Goal: Task Accomplishment & Management: Manage account settings

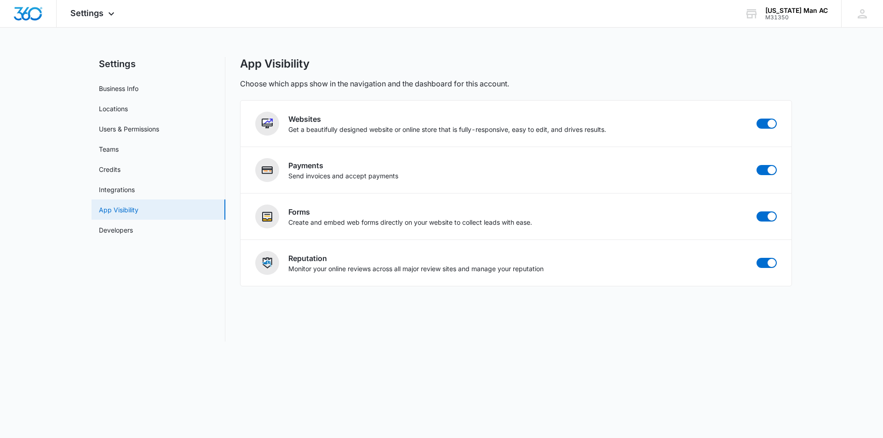
click at [130, 205] on link "App Visibility" at bounding box center [119, 210] width 40 height 10
click at [138, 211] on link "App Visibility" at bounding box center [119, 210] width 40 height 10
click at [125, 231] on link "Developers" at bounding box center [116, 230] width 34 height 10
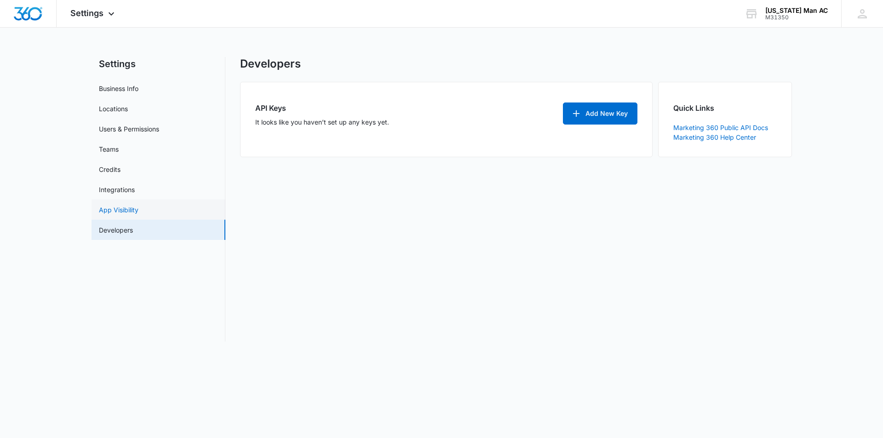
click at [123, 212] on link "App Visibility" at bounding box center [119, 210] width 40 height 10
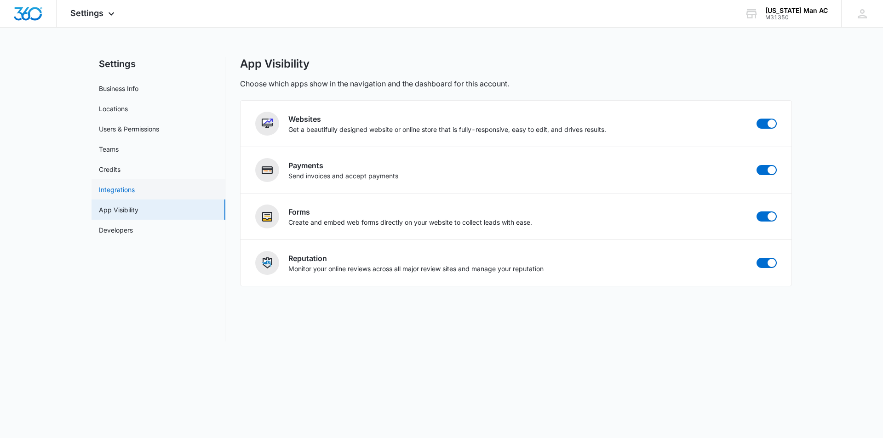
click at [123, 192] on link "Integrations" at bounding box center [117, 190] width 36 height 10
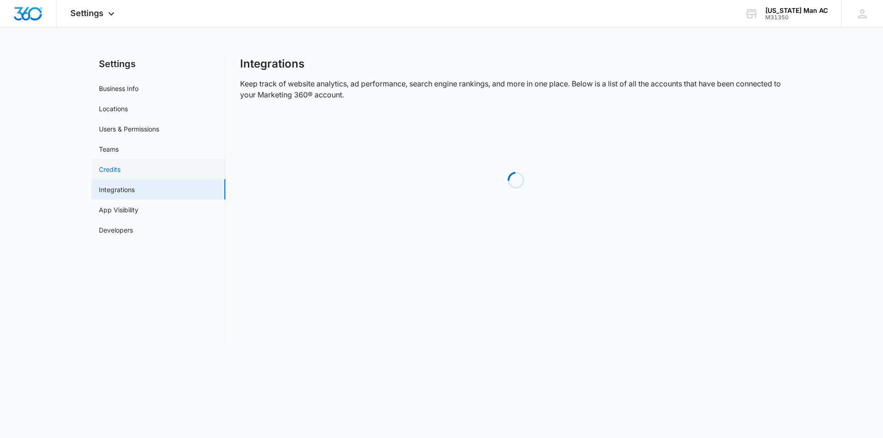
click at [114, 165] on link "Credits" at bounding box center [110, 170] width 22 height 10
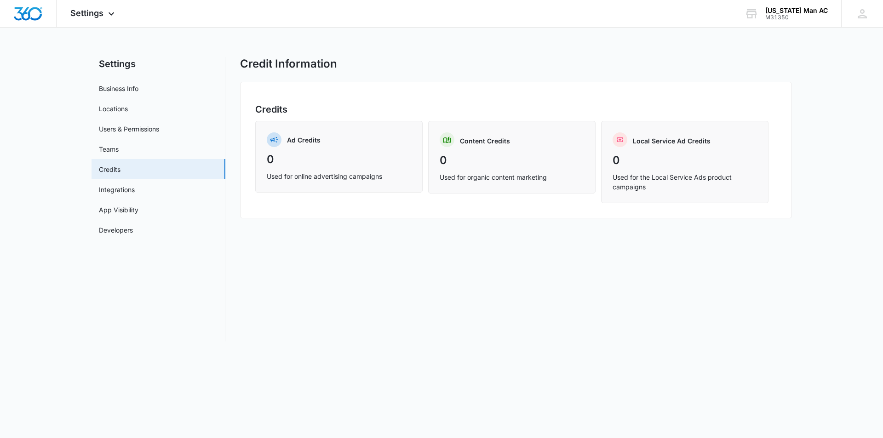
click at [114, 144] on link "Teams" at bounding box center [109, 149] width 20 height 10
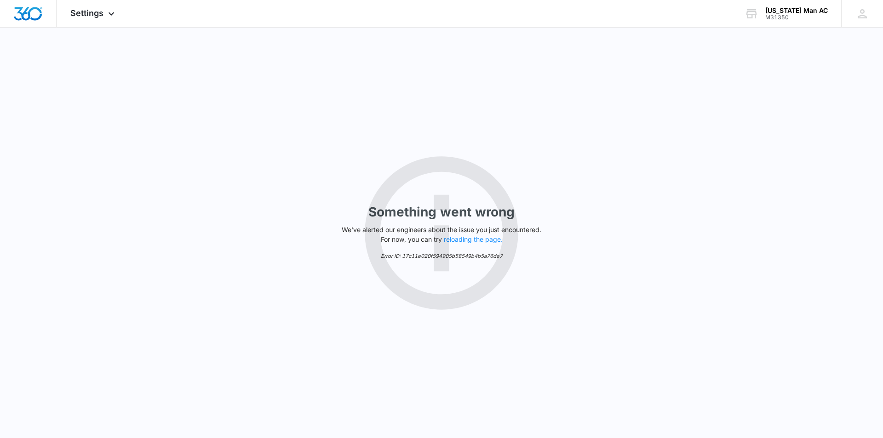
click at [119, 121] on div "Something went wrong We've alerted our engineers about the issue you just encou…" at bounding box center [441, 233] width 883 height 411
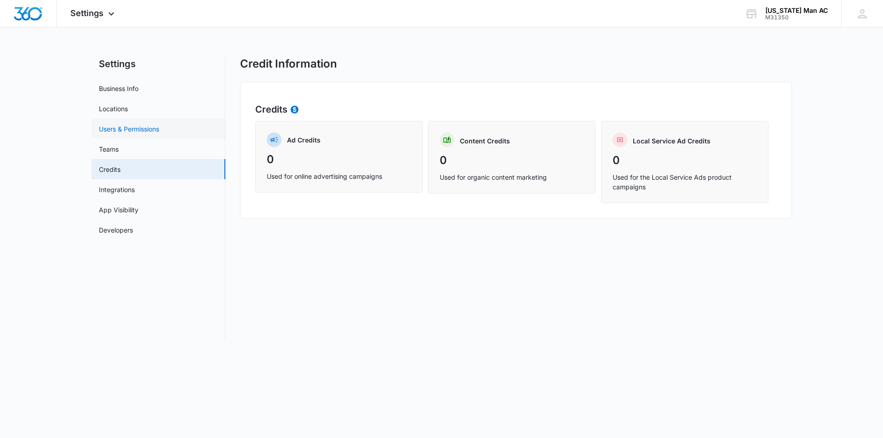
click at [116, 125] on link "Users & Permissions" at bounding box center [129, 129] width 60 height 10
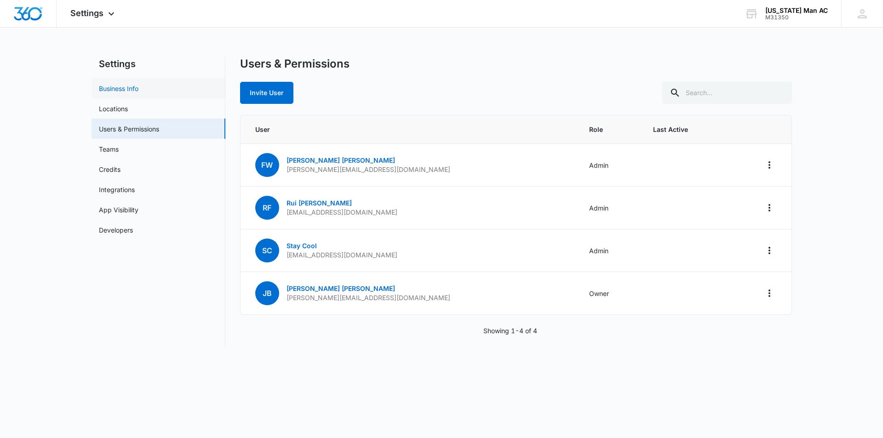
click at [118, 84] on link "Business Info" at bounding box center [119, 89] width 40 height 10
select select "3"
select select "US"
select select "America/New_York"
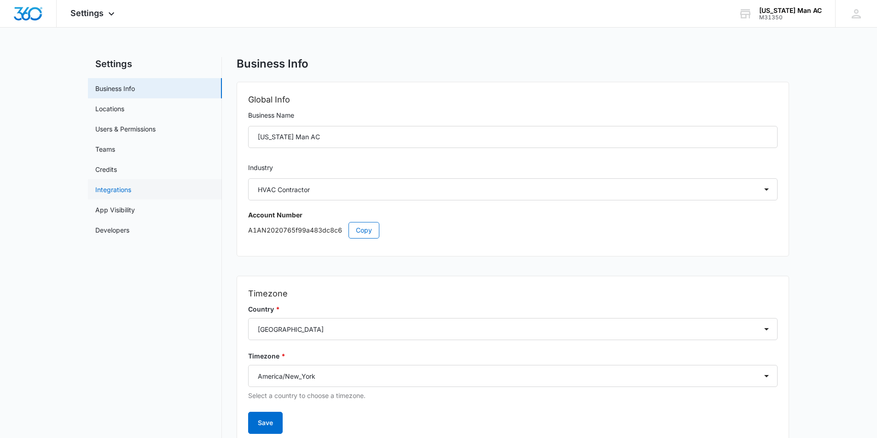
click at [115, 193] on link "Integrations" at bounding box center [113, 190] width 36 height 10
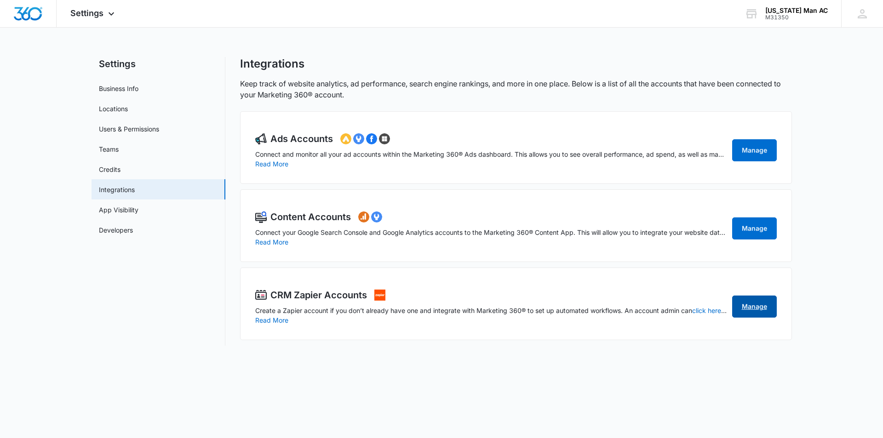
click at [745, 302] on link "Manage" at bounding box center [754, 307] width 45 height 22
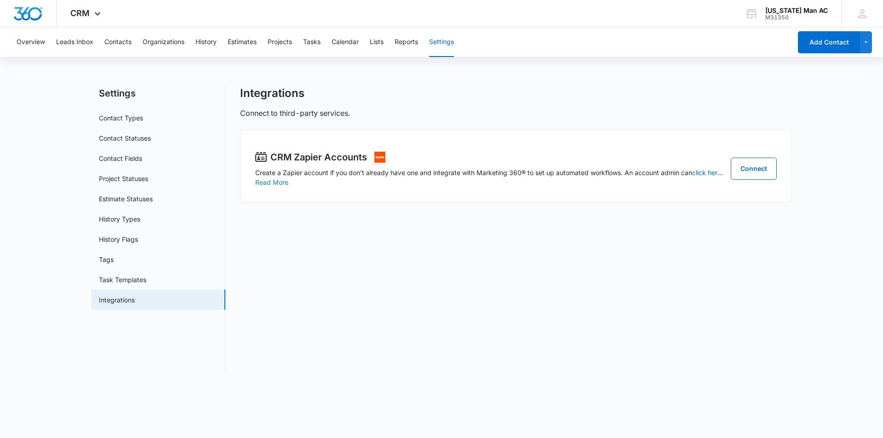
click at [277, 183] on button "Read More" at bounding box center [271, 182] width 33 height 6
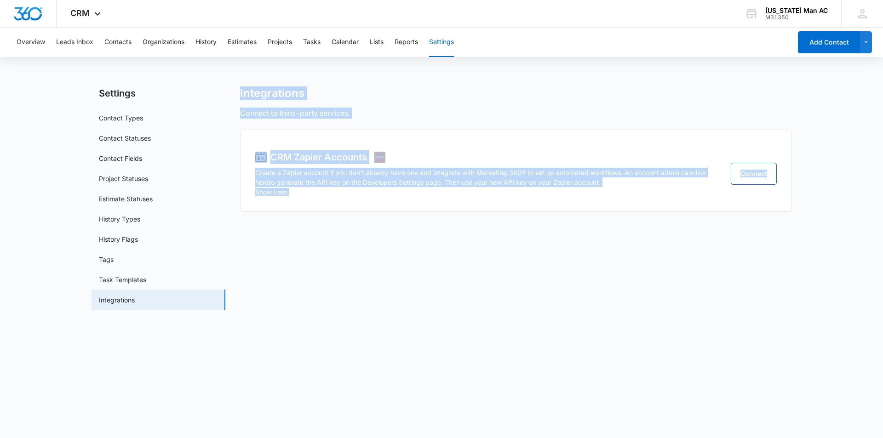
drag, startPoint x: 237, startPoint y: 86, endPoint x: 802, endPoint y: 179, distance: 573.0
click at [802, 179] on div "Overview Leads Inbox Contacts Organizations History Estimates Projects Tasks Ca…" at bounding box center [441, 205] width 883 height 355
copy div "Integrations Connect to third-party services. CRM Zapier Accounts Create a Zapi…"
click at [431, 239] on div "Integrations Connect to third-party services. CRM Zapier Accounts Create a Zapi…" at bounding box center [516, 229] width 552 height 285
click at [116, 282] on link "Task Templates" at bounding box center [122, 280] width 47 height 10
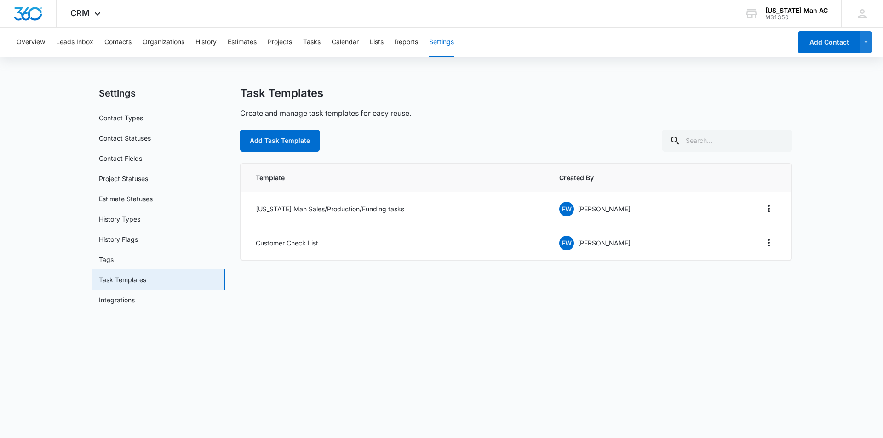
click at [346, 327] on div "Task Templates Create and manage task templates for easy reuse. Add Task Templa…" at bounding box center [516, 229] width 552 height 285
click at [116, 302] on link "Integrations" at bounding box center [117, 300] width 36 height 10
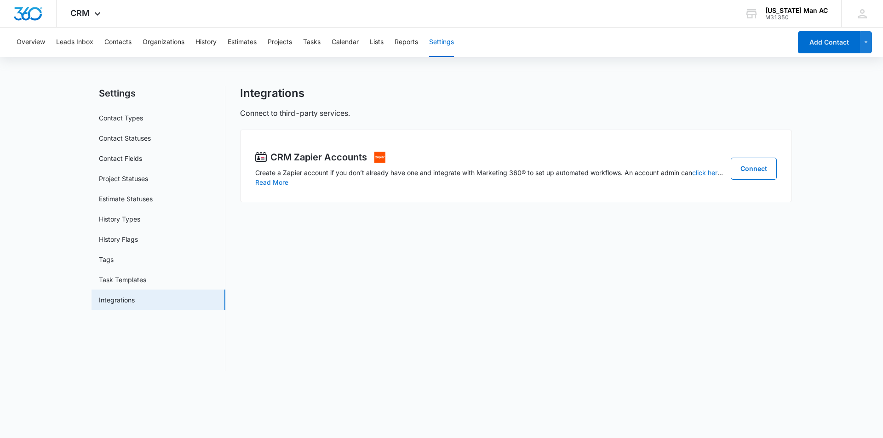
click at [438, 40] on button "Settings" at bounding box center [441, 42] width 25 height 29
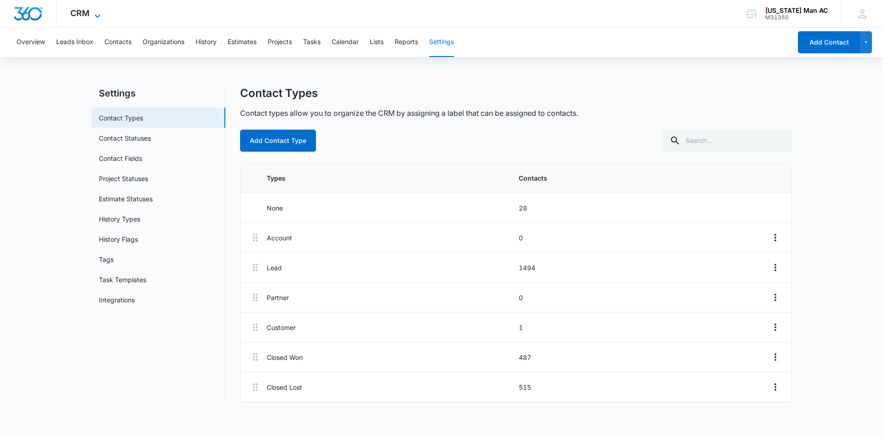
click at [94, 11] on icon at bounding box center [97, 16] width 11 height 11
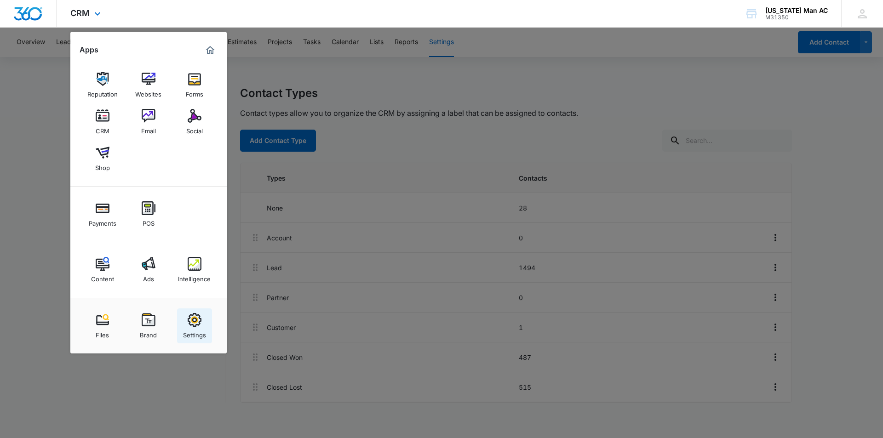
click at [185, 324] on link "Settings" at bounding box center [194, 326] width 35 height 35
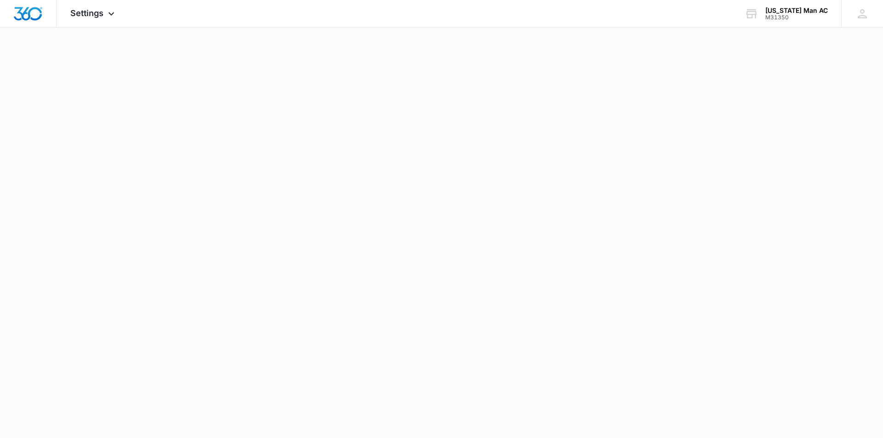
select select "3"
select select "US"
select select "America/New_York"
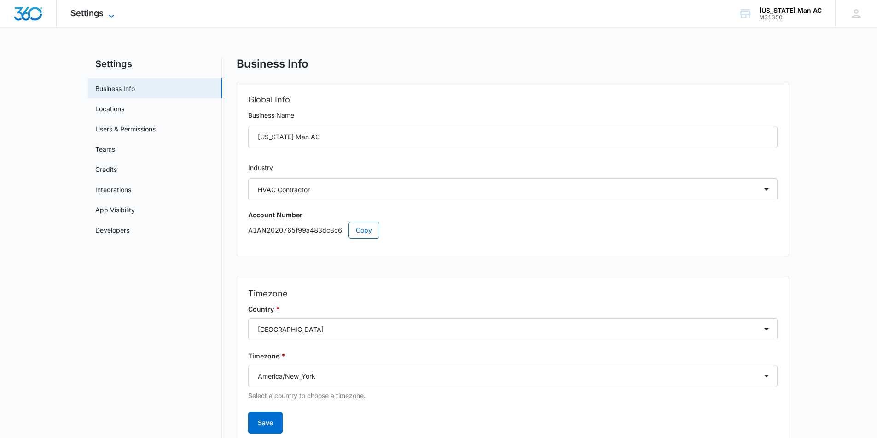
click at [103, 11] on span "Settings" at bounding box center [86, 13] width 33 height 10
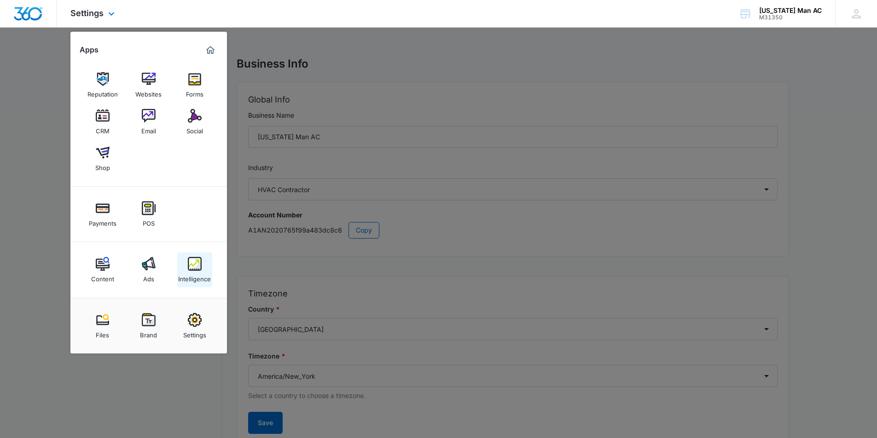
click at [192, 271] on img at bounding box center [195, 264] width 14 height 14
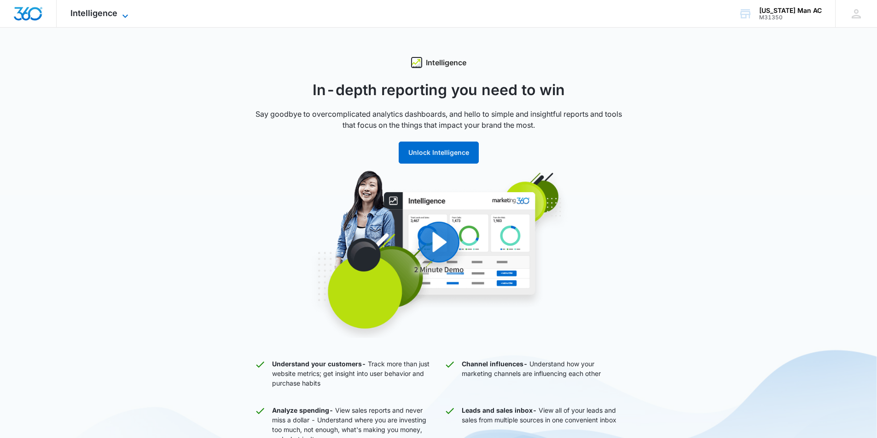
click at [122, 14] on icon at bounding box center [125, 16] width 11 height 11
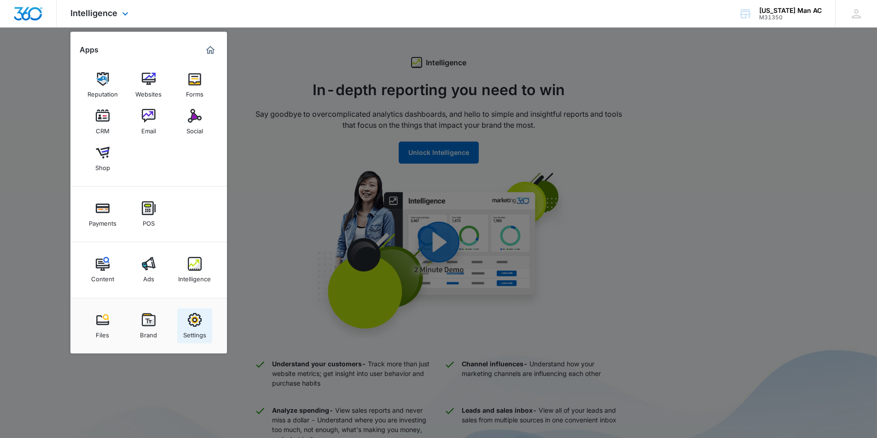
click at [196, 323] on img at bounding box center [195, 320] width 14 height 14
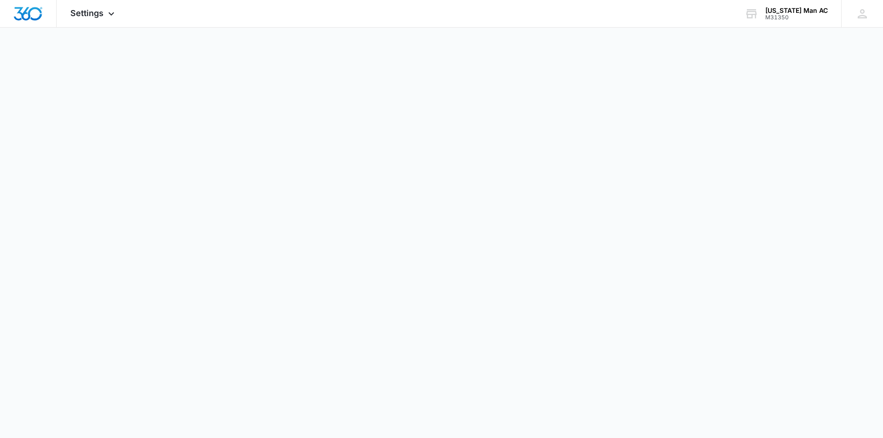
select select "3"
select select "US"
select select "America/New_York"
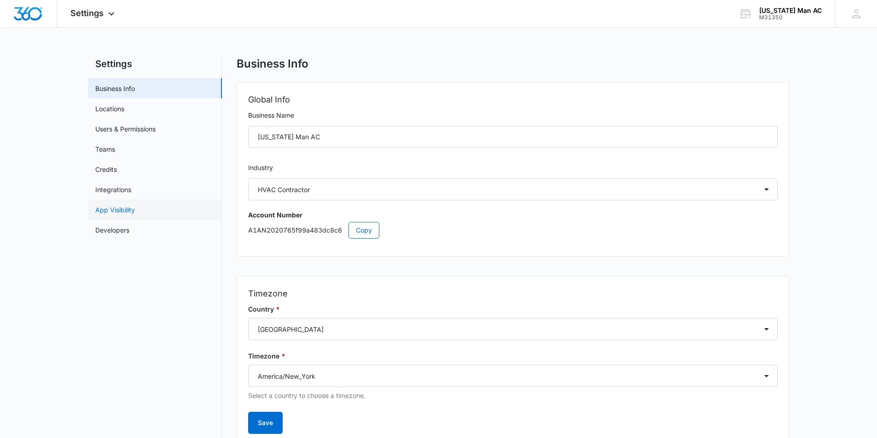
click at [110, 205] on link "App Visibility" at bounding box center [115, 210] width 40 height 10
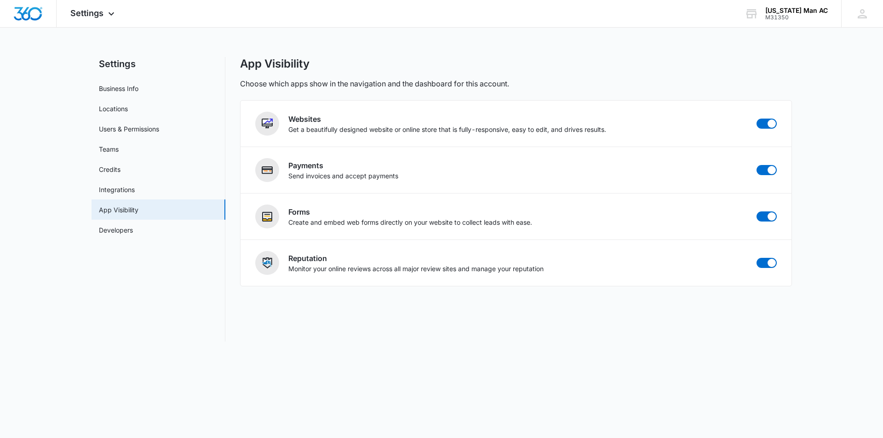
click at [441, 336] on div "App Visibility Choose which apps show in the navigation and the dashboard for t…" at bounding box center [516, 199] width 552 height 285
click at [107, 20] on div "Settings Apps Reputation Websites Forms CRM Email Social Shop Payments POS Cont…" at bounding box center [94, 13] width 74 height 27
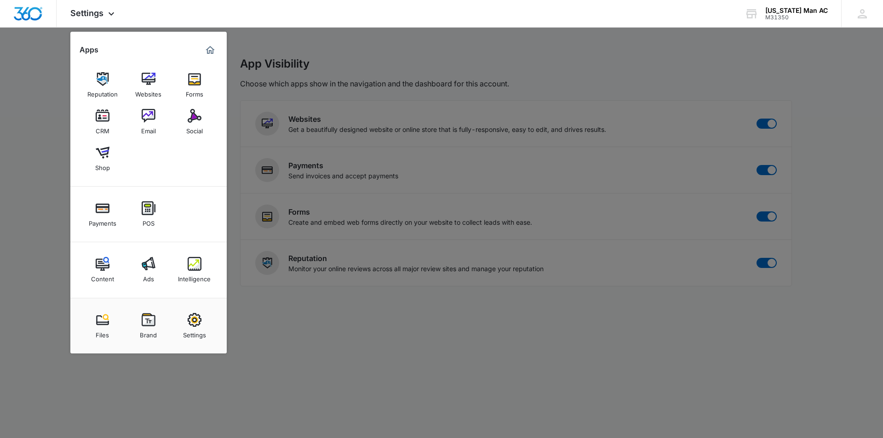
click at [283, 334] on div at bounding box center [441, 219] width 883 height 438
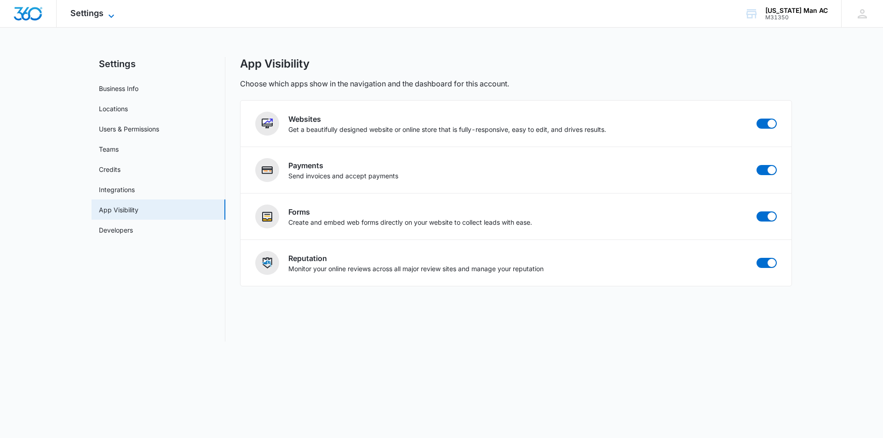
click at [95, 10] on span "Settings" at bounding box center [86, 13] width 33 height 10
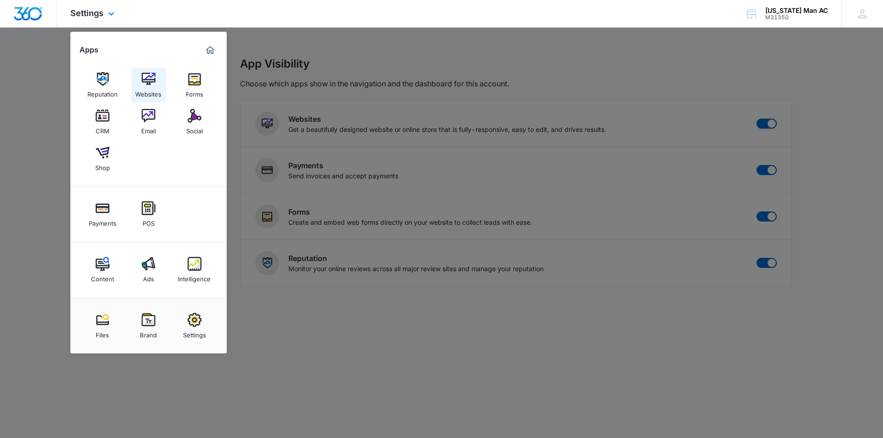
click at [144, 87] on div "Websites" at bounding box center [148, 92] width 26 height 12
